Goal: Check status

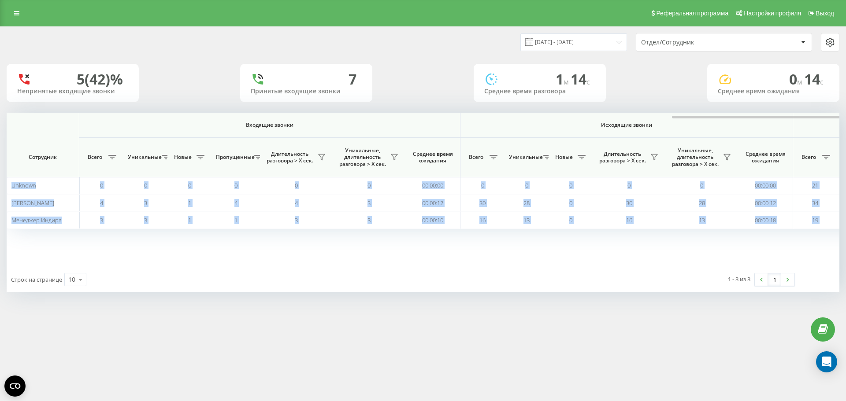
scroll to position [0, 396]
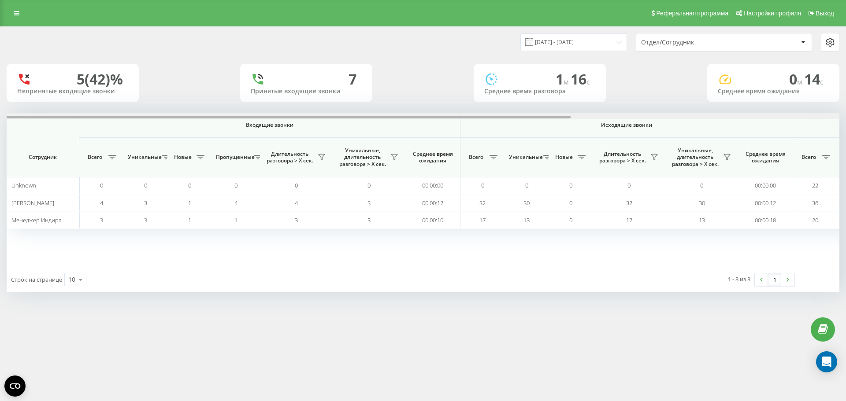
scroll to position [0, 396]
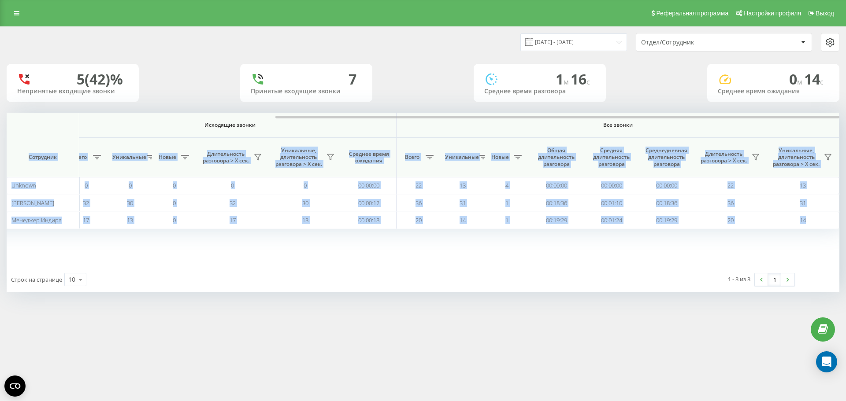
drag, startPoint x: 547, startPoint y: 115, endPoint x: 700, endPoint y: 126, distance: 153.2
click at [700, 126] on div "Входящие звонки Исходящие звонки Все звонки Сотрудник Всего Уникальные Новые Пр…" at bounding box center [423, 190] width 832 height 154
click at [593, 259] on div "Входящие звонки Исходящие звонки Все звонки Сотрудник Всего Уникальные Новые Пр…" at bounding box center [423, 190] width 832 height 154
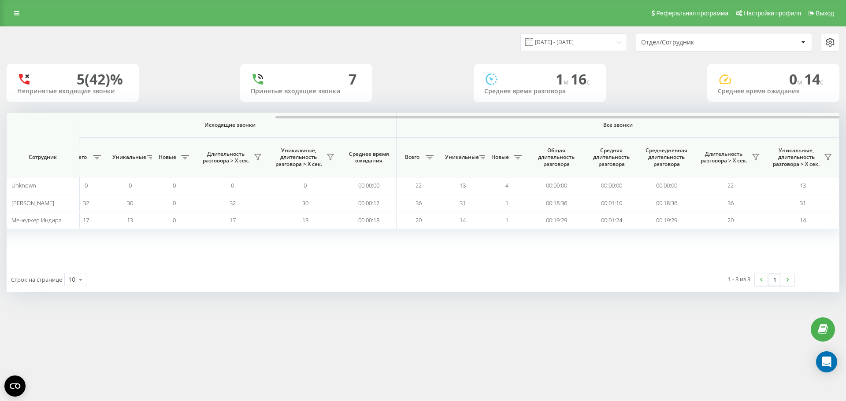
click at [47, 0] on div "Реферальная программа Настройки профиля Выход" at bounding box center [423, 13] width 846 height 26
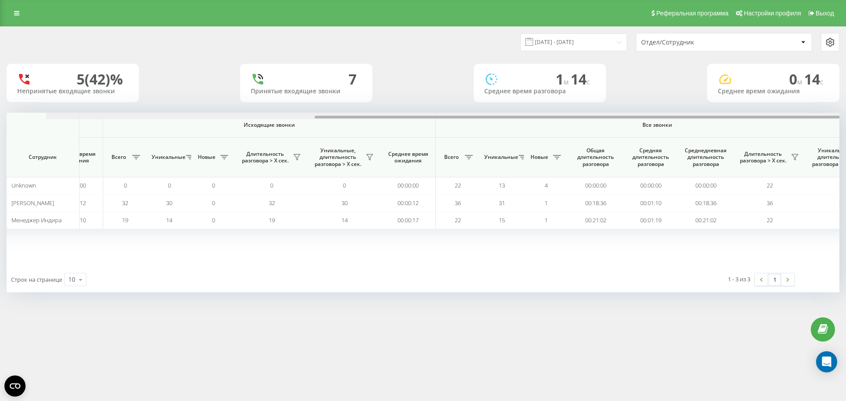
scroll to position [0, 396]
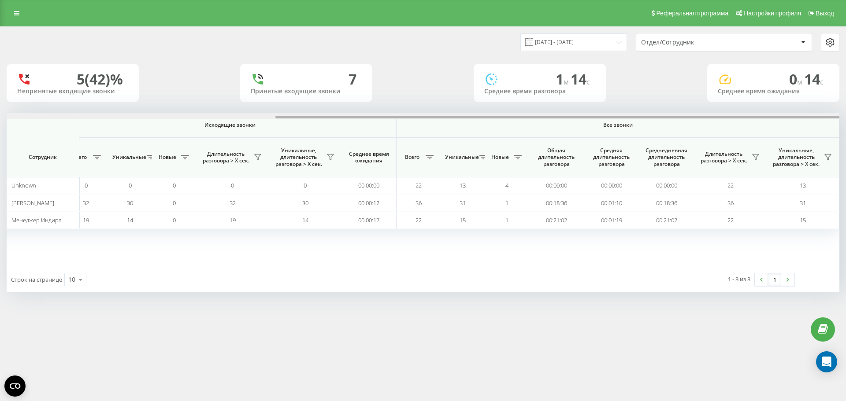
drag, startPoint x: 278, startPoint y: 116, endPoint x: 625, endPoint y: 117, distance: 346.6
click at [625, 117] on div at bounding box center [557, 117] width 564 height 3
click at [361, 264] on div "Входящие звонки Исходящие звонки Все звонки Сотрудник Всего Уникальные Новые Пр…" at bounding box center [26, 190] width 832 height 154
